Goal: Information Seeking & Learning: Learn about a topic

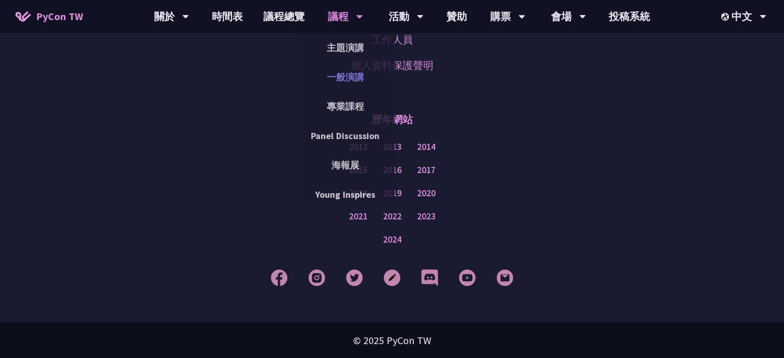
click at [344, 74] on link "一般演講" at bounding box center [345, 77] width 99 height 24
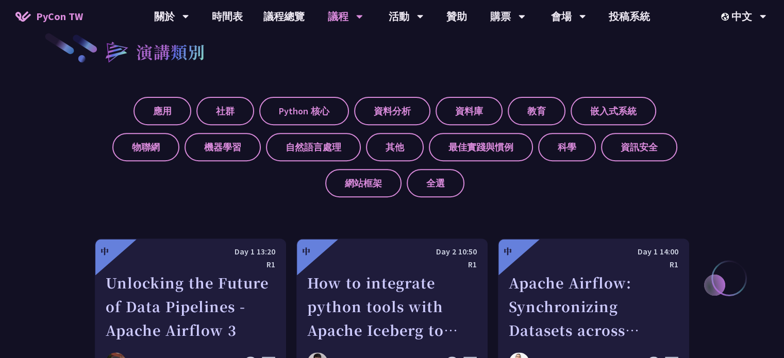
scroll to position [289, 0]
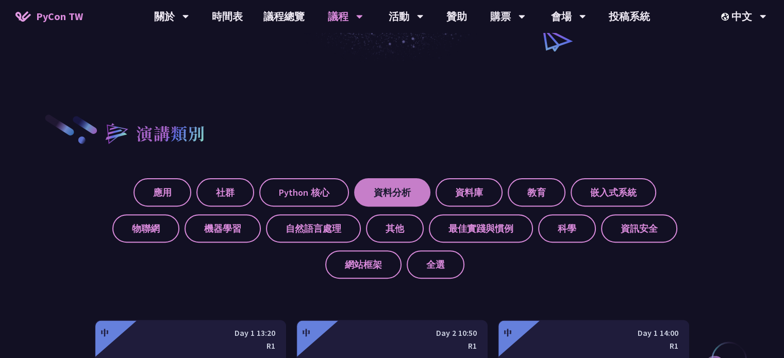
click at [398, 185] on label "資料分析" at bounding box center [392, 192] width 76 height 28
click at [0, 0] on input "資料分析" at bounding box center [0, 0] width 0 height 0
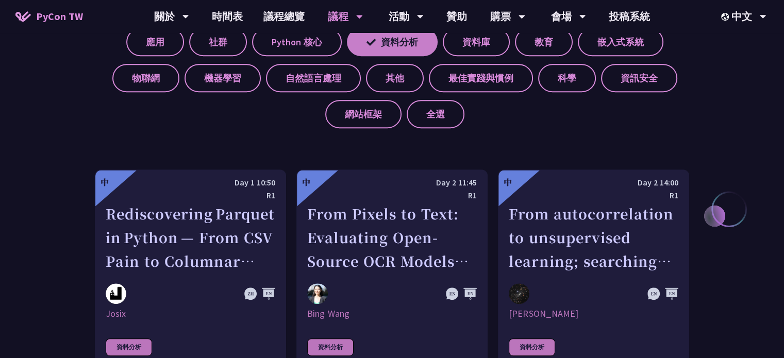
scroll to position [330, 0]
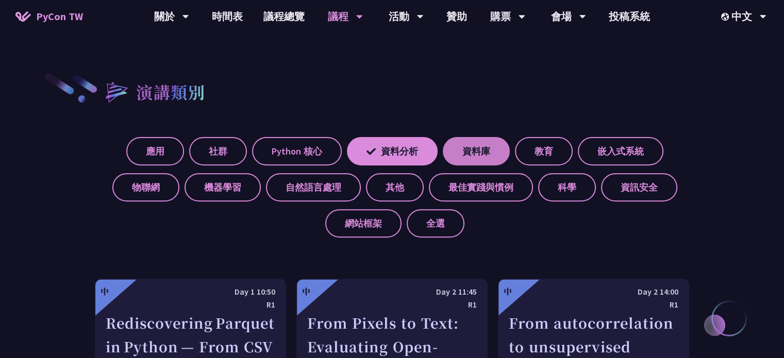
click at [463, 142] on label "資料庫" at bounding box center [476, 151] width 67 height 28
click at [0, 0] on input "資料庫" at bounding box center [0, 0] width 0 height 0
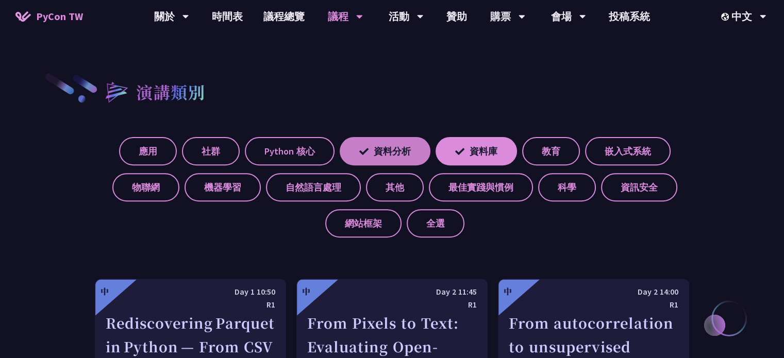
click at [398, 146] on label "資料分析" at bounding box center [385, 151] width 91 height 28
click at [0, 0] on input "資料分析" at bounding box center [0, 0] width 0 height 0
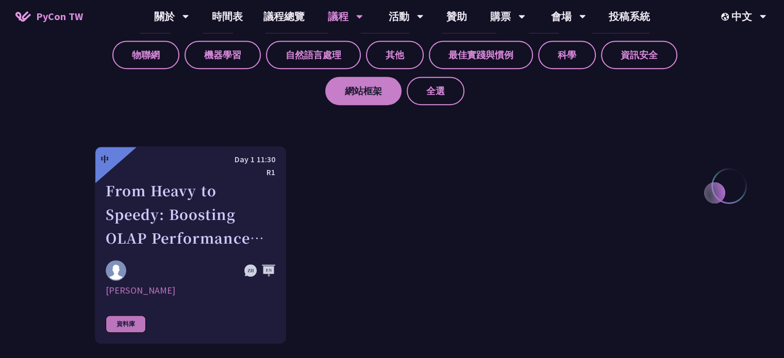
scroll to position [495, 0]
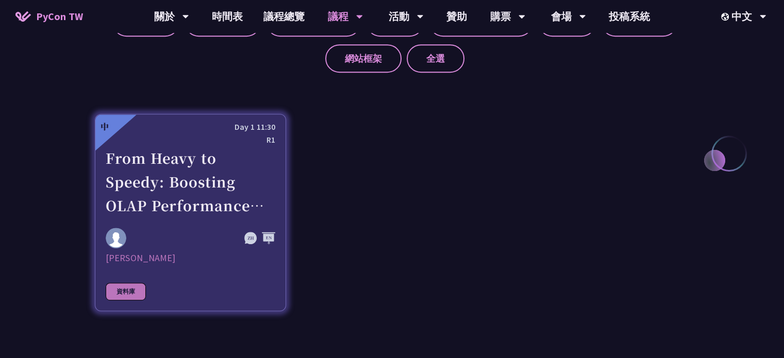
click at [249, 236] on div at bounding box center [259, 238] width 31 height 13
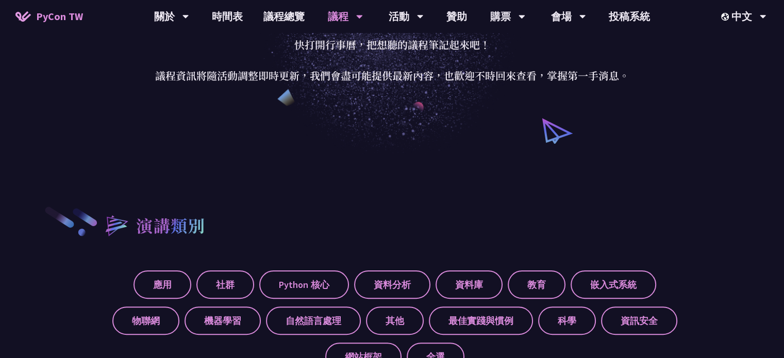
scroll to position [309, 0]
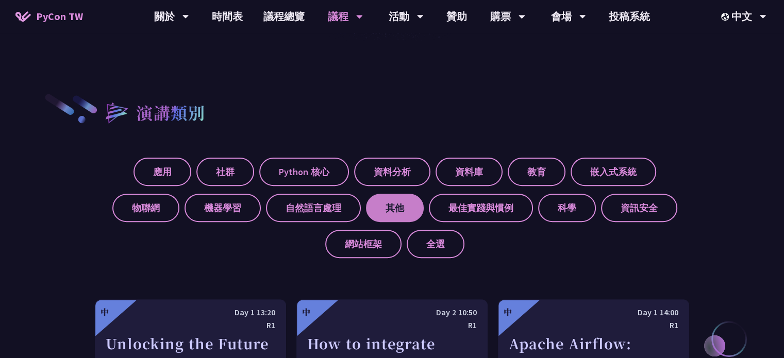
click at [398, 209] on label "其他" at bounding box center [395, 208] width 58 height 28
click at [0, 0] on input "其他" at bounding box center [0, 0] width 0 height 0
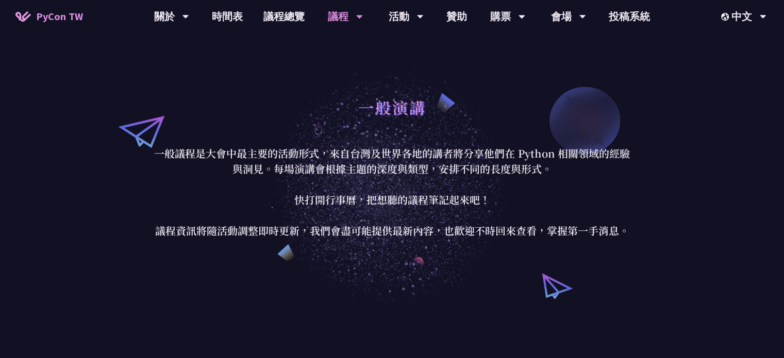
scroll to position [0, 0]
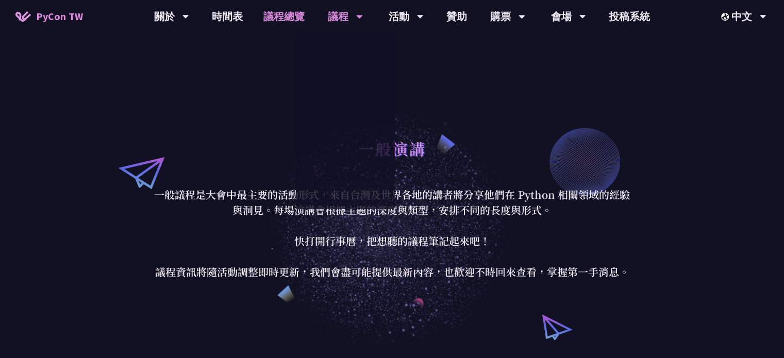
click at [288, 12] on link "議程總覽" at bounding box center [284, 16] width 62 height 33
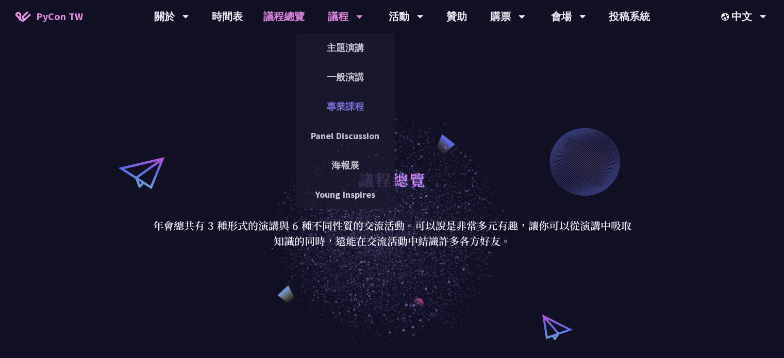
click at [339, 105] on link "專業課程" at bounding box center [345, 106] width 99 height 24
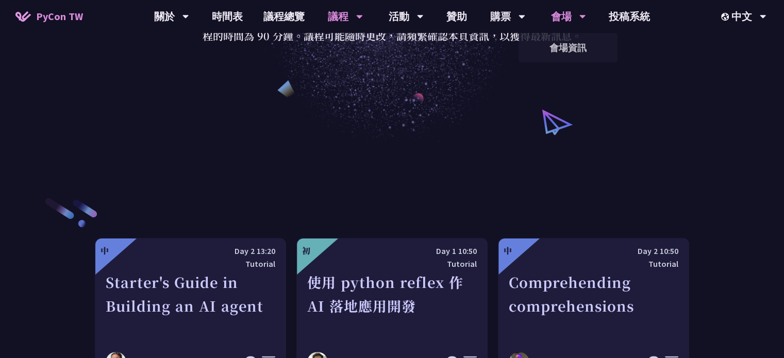
scroll to position [186, 0]
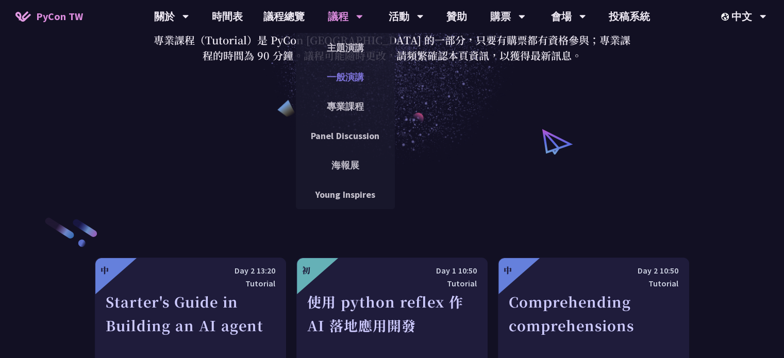
click at [333, 75] on link "一般演講" at bounding box center [345, 77] width 99 height 24
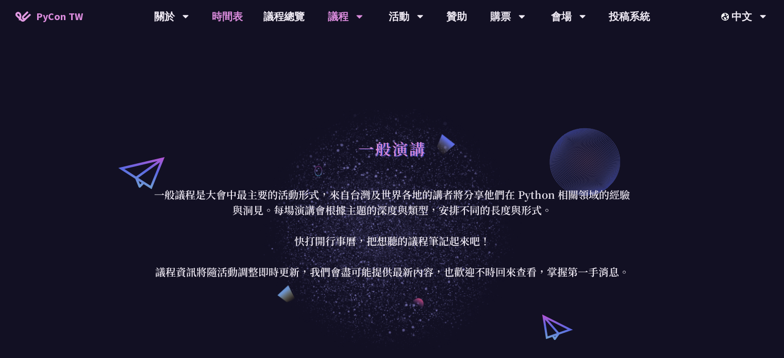
click at [234, 17] on link "時間表" at bounding box center [228, 16] width 52 height 33
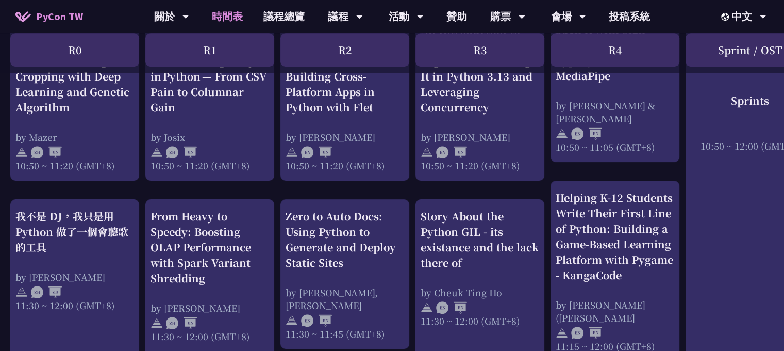
scroll to position [474, 0]
